Goal: Book appointment/travel/reservation

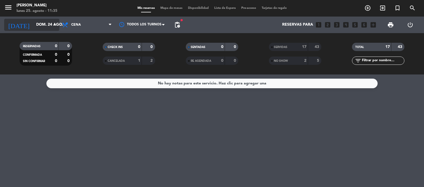
click at [50, 27] on input "dom. 24 ago." at bounding box center [59, 25] width 52 height 10
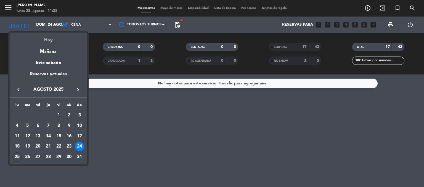
click at [53, 39] on div "Hoy" at bounding box center [48, 38] width 77 height 11
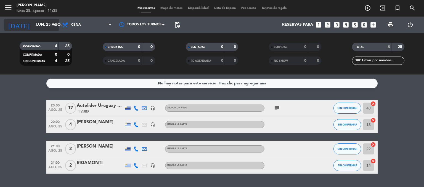
click at [45, 26] on input "lun. 25 ago." at bounding box center [59, 25] width 52 height 10
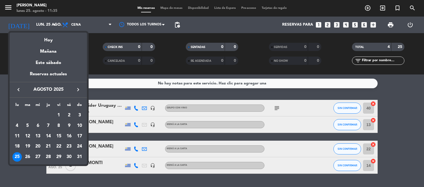
click at [29, 158] on div "26" at bounding box center [27, 157] width 9 height 9
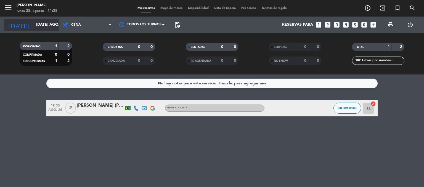
click at [36, 21] on input "[DATE] ago." at bounding box center [59, 25] width 52 height 10
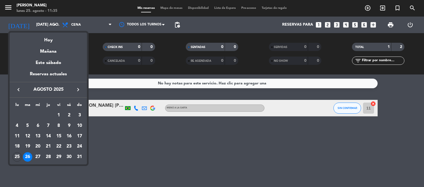
click at [37, 158] on div "27" at bounding box center [37, 157] width 9 height 9
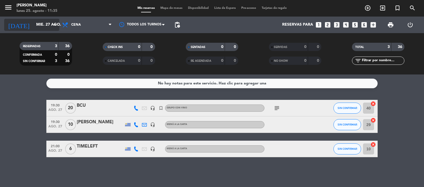
click at [41, 25] on input "mié. 27 ago." at bounding box center [59, 25] width 52 height 10
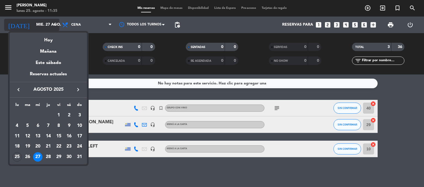
click at [41, 25] on div at bounding box center [212, 93] width 424 height 187
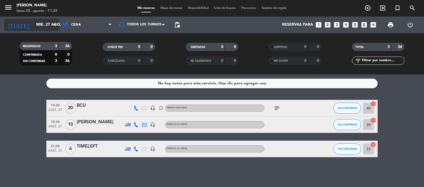
click at [41, 25] on input "mié. 27 ago." at bounding box center [59, 25] width 52 height 10
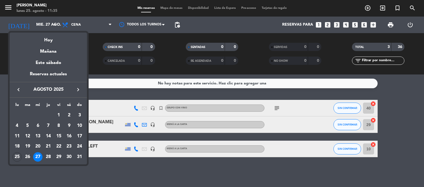
click at [48, 157] on div "28" at bounding box center [48, 157] width 9 height 9
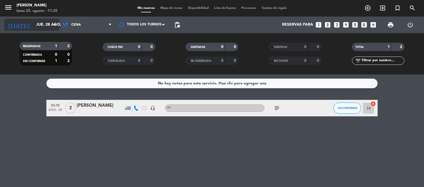
click at [34, 25] on input "jue. 28 ago." at bounding box center [59, 25] width 52 height 10
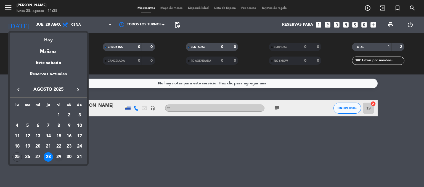
click at [59, 157] on div "29" at bounding box center [58, 157] width 9 height 9
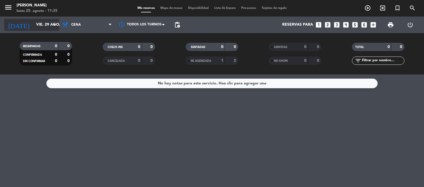
click at [42, 27] on input "vie. 29 ago." at bounding box center [59, 25] width 52 height 10
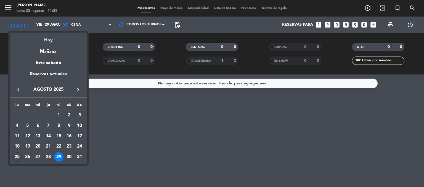
drag, startPoint x: 69, startPoint y: 157, endPoint x: 64, endPoint y: 140, distance: 17.6
click at [69, 156] on div "30" at bounding box center [68, 157] width 9 height 9
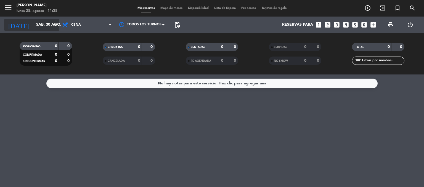
click at [33, 23] on input "sáb. 30 ago." at bounding box center [59, 25] width 52 height 10
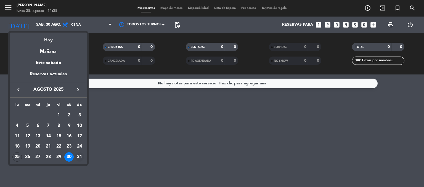
click at [80, 157] on div "31" at bounding box center [79, 157] width 9 height 9
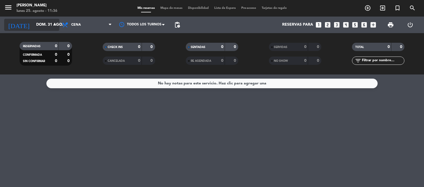
click at [35, 25] on input "dom. 31 ago." at bounding box center [59, 25] width 52 height 10
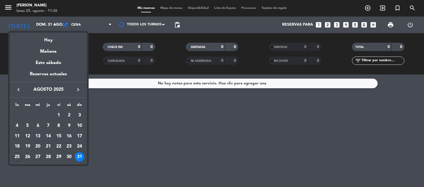
click at [46, 42] on div "Hoy" at bounding box center [48, 38] width 77 height 11
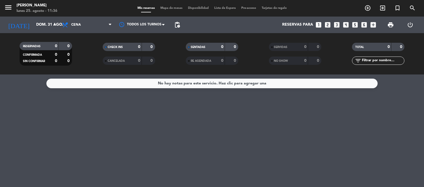
type input "lun. 25 ago."
